Goal: Task Accomplishment & Management: Use online tool/utility

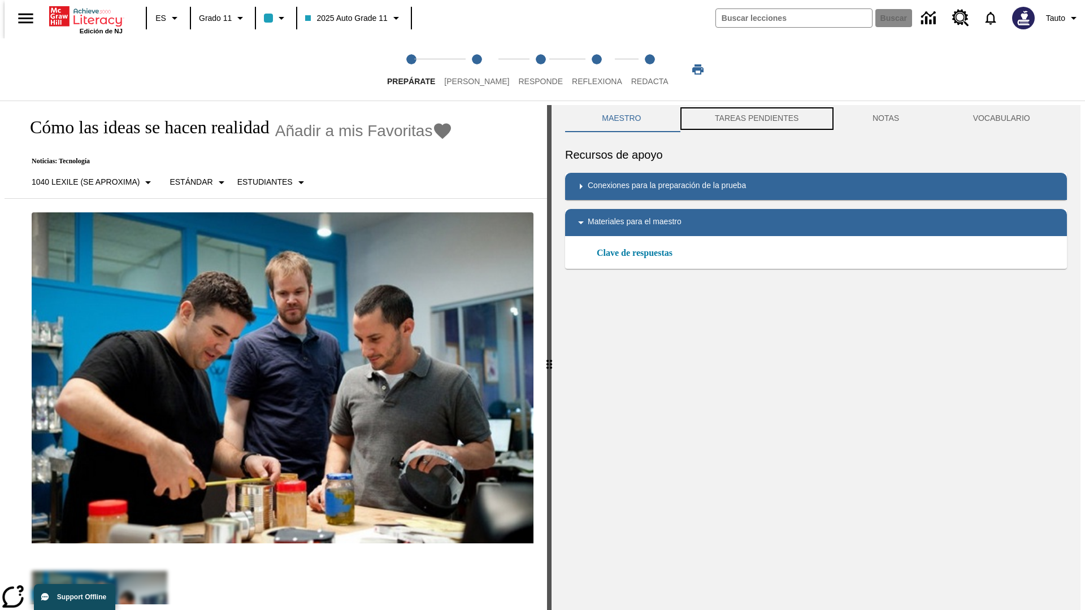
click at [755, 119] on button "TAREAS PENDIENTES" at bounding box center [757, 118] width 158 height 27
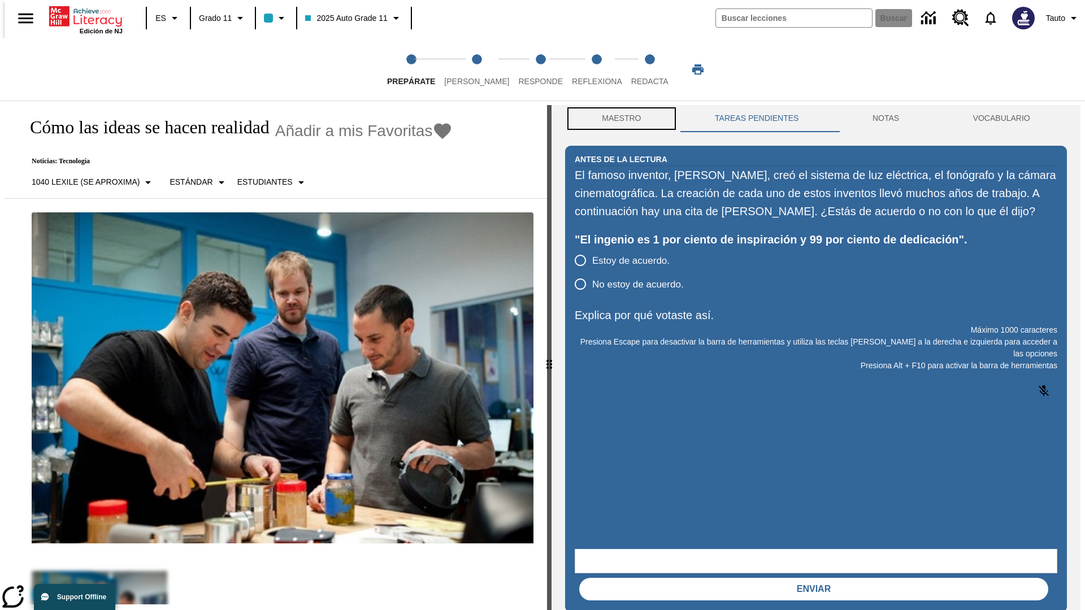
scroll to position [1, 0]
